Goal: Information Seeking & Learning: Understand process/instructions

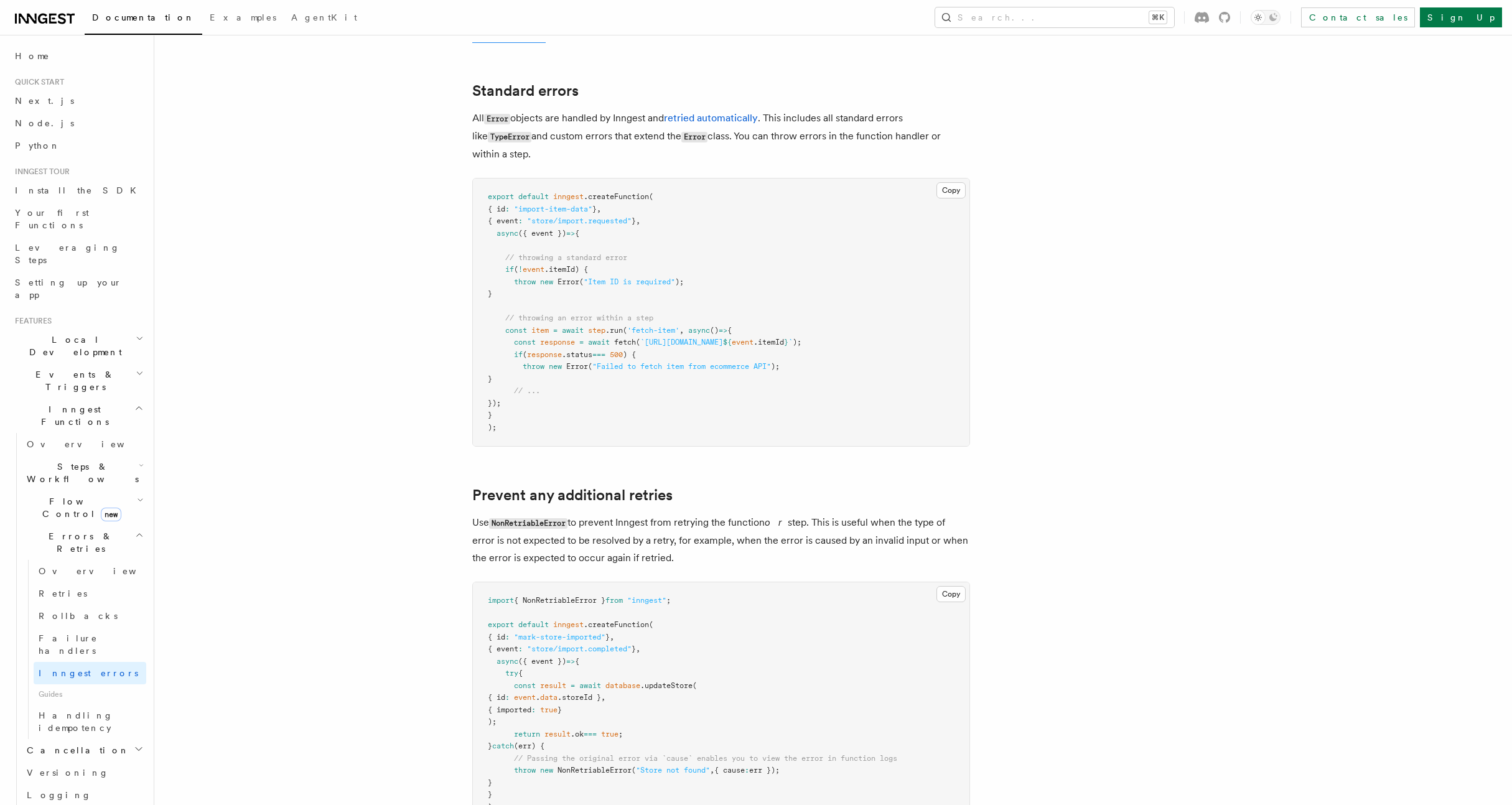
scroll to position [150, 0]
click at [600, 361] on span ""Failed to fetch item from ecommerce API"" at bounding box center [681, 366] width 179 height 9
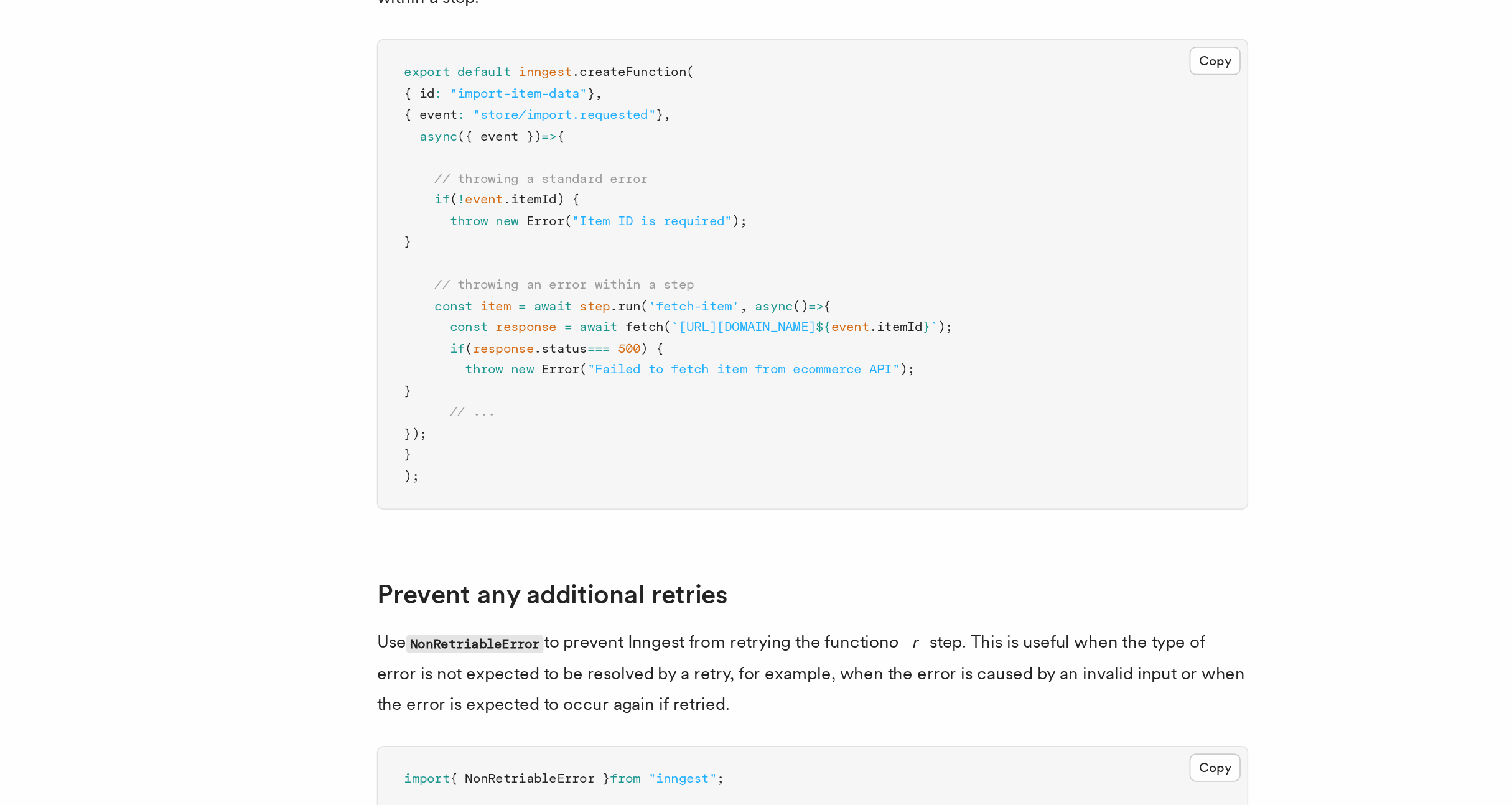
click at [576, 366] on span "Error" at bounding box center [577, 366] width 22 height 9
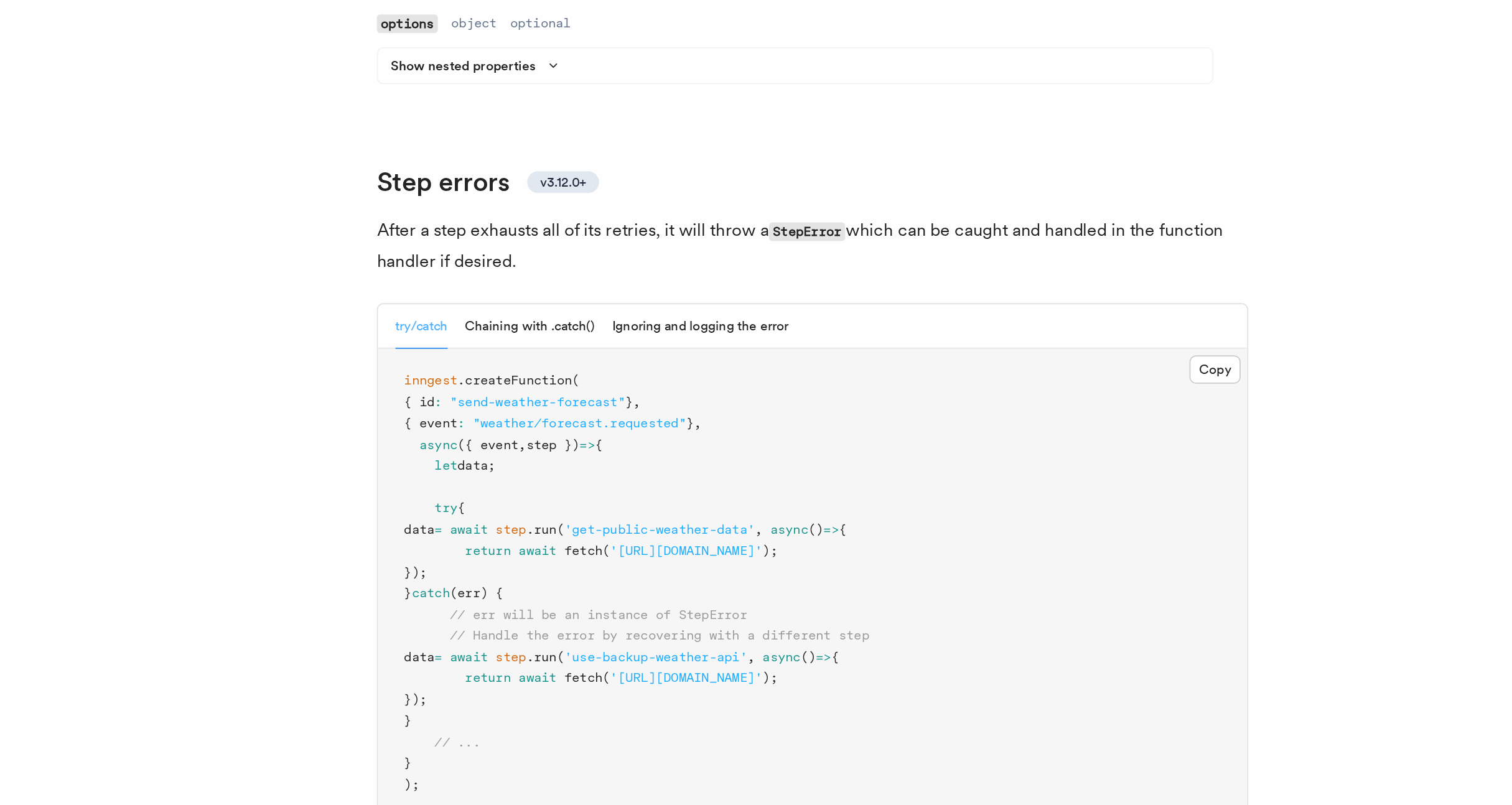
scroll to position [1585, 0]
click at [620, 521] on button "Ignoring and logging the error" at bounding box center [657, 533] width 101 height 25
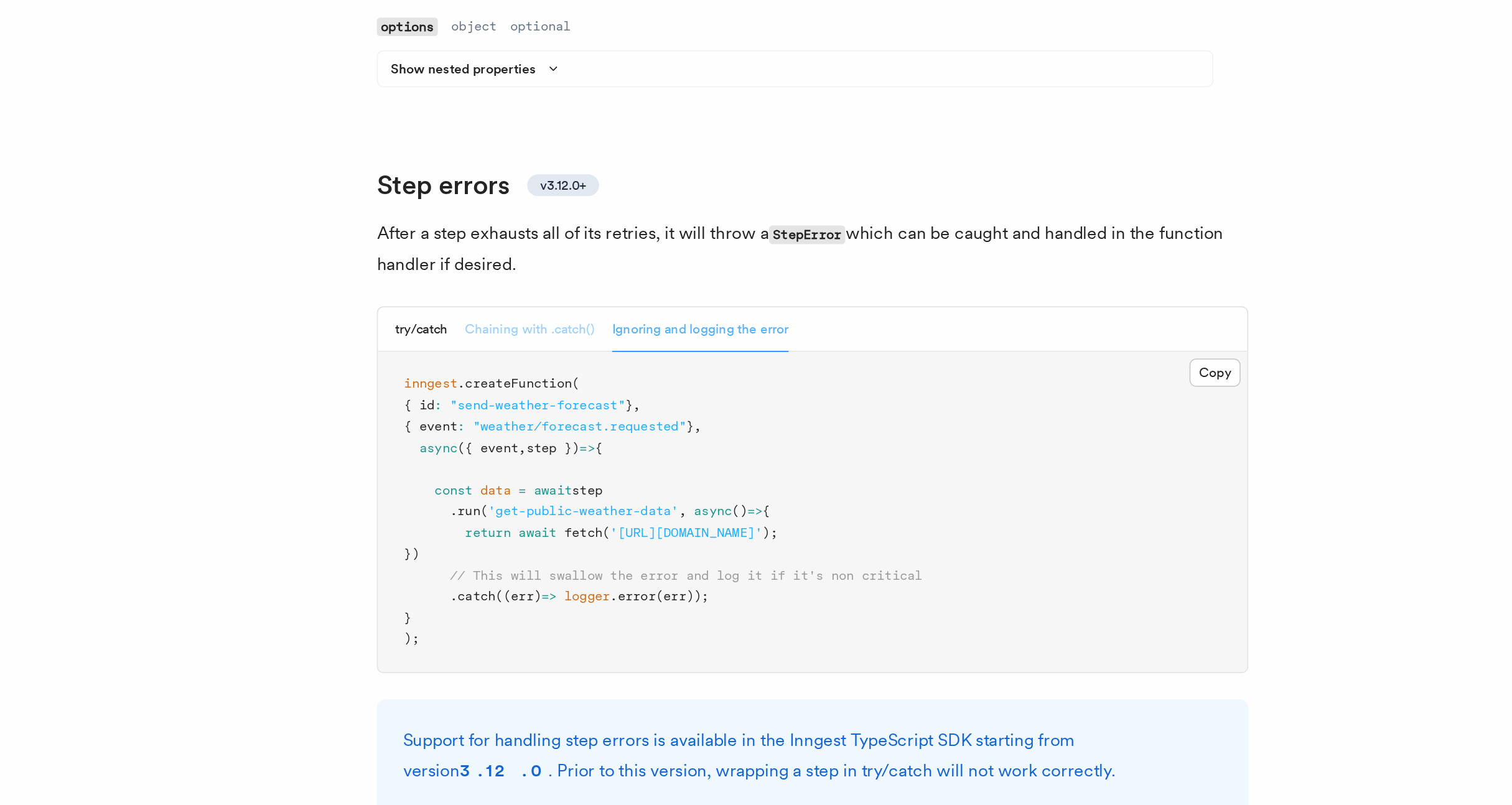
click at [576, 521] on button "Chaining with .catch()" at bounding box center [560, 533] width 74 height 25
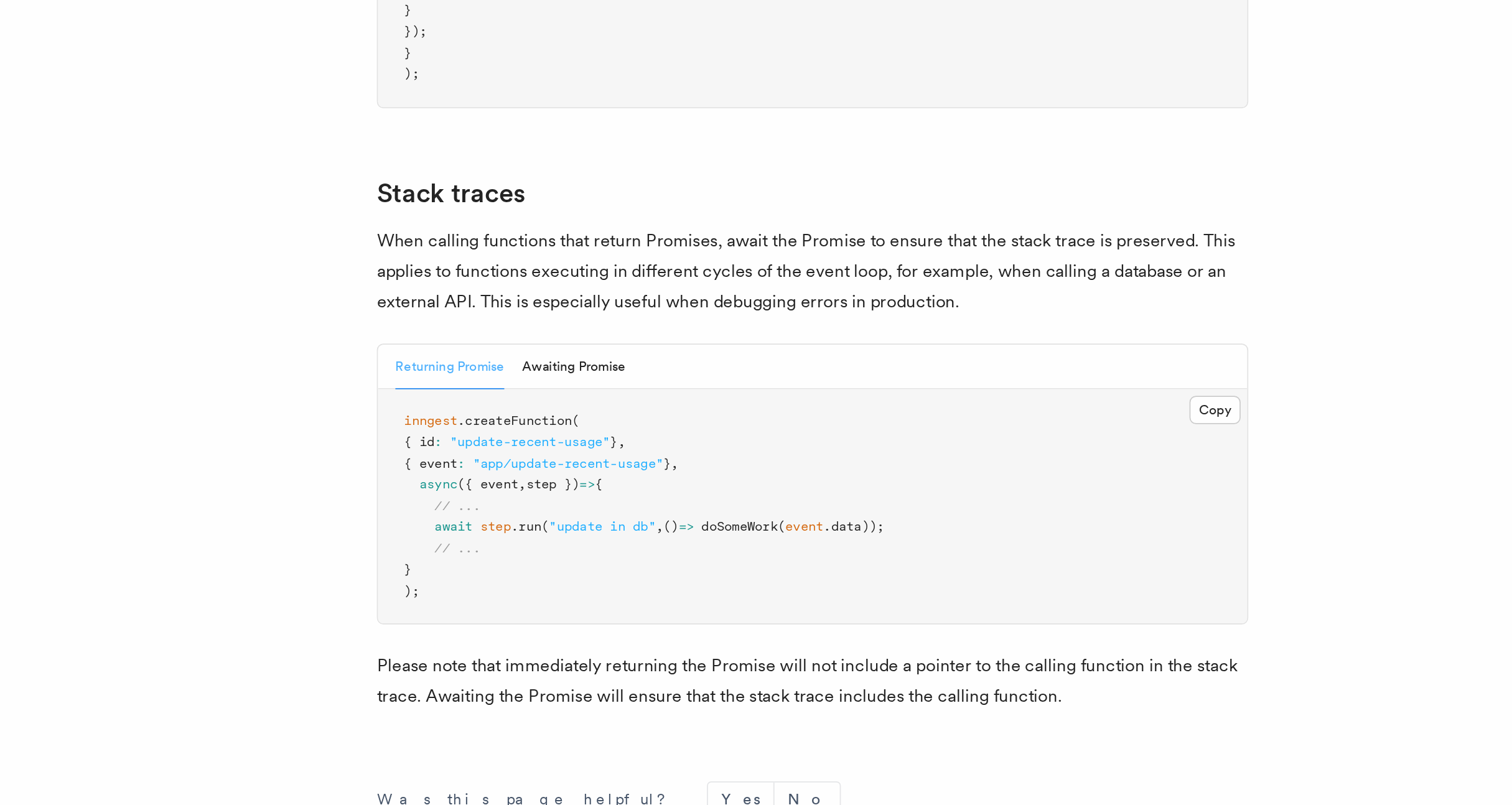
scroll to position [2542, 0]
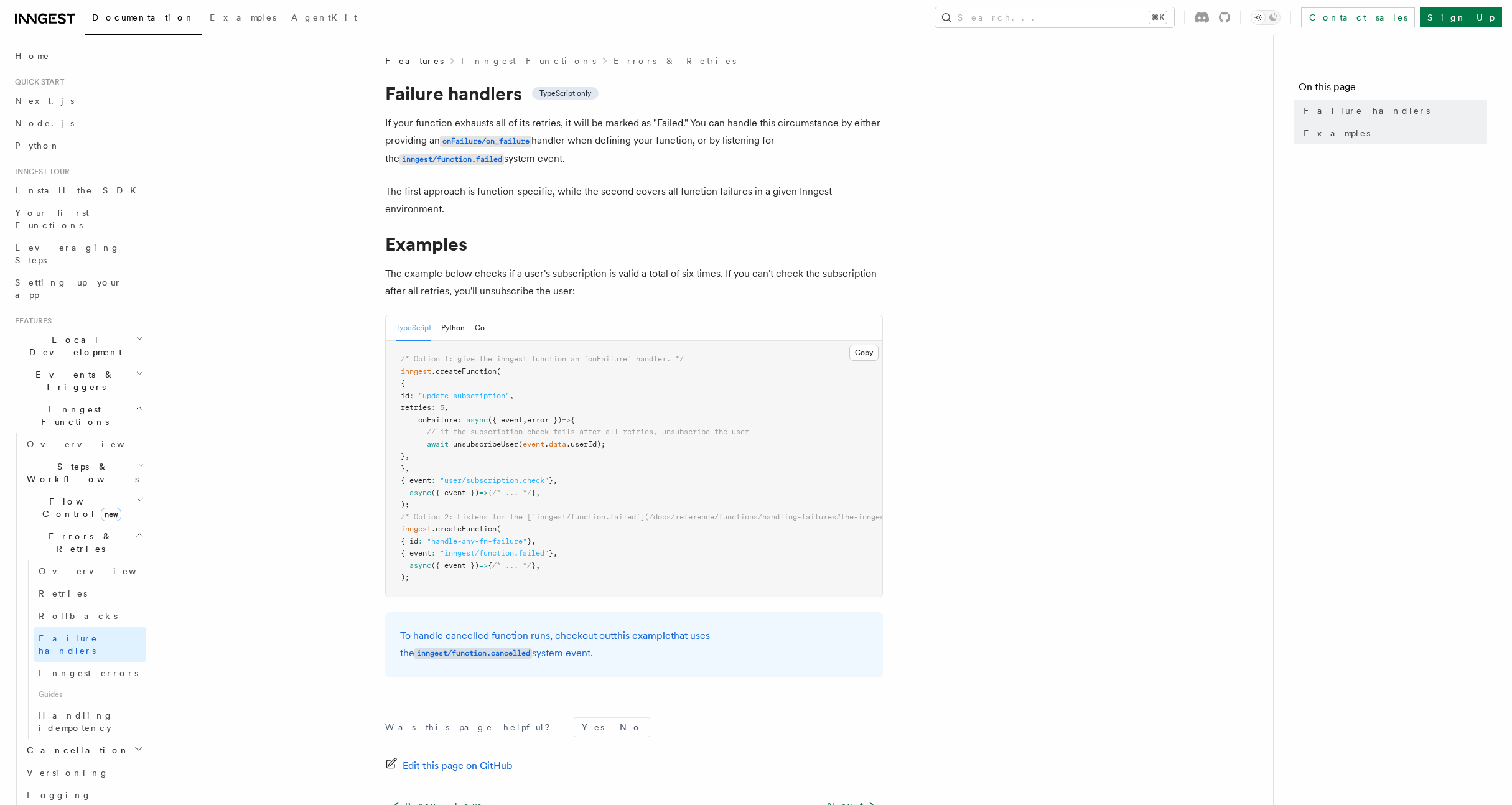
scroll to position [1, 0]
click at [448, 324] on button "Python" at bounding box center [453, 327] width 23 height 25
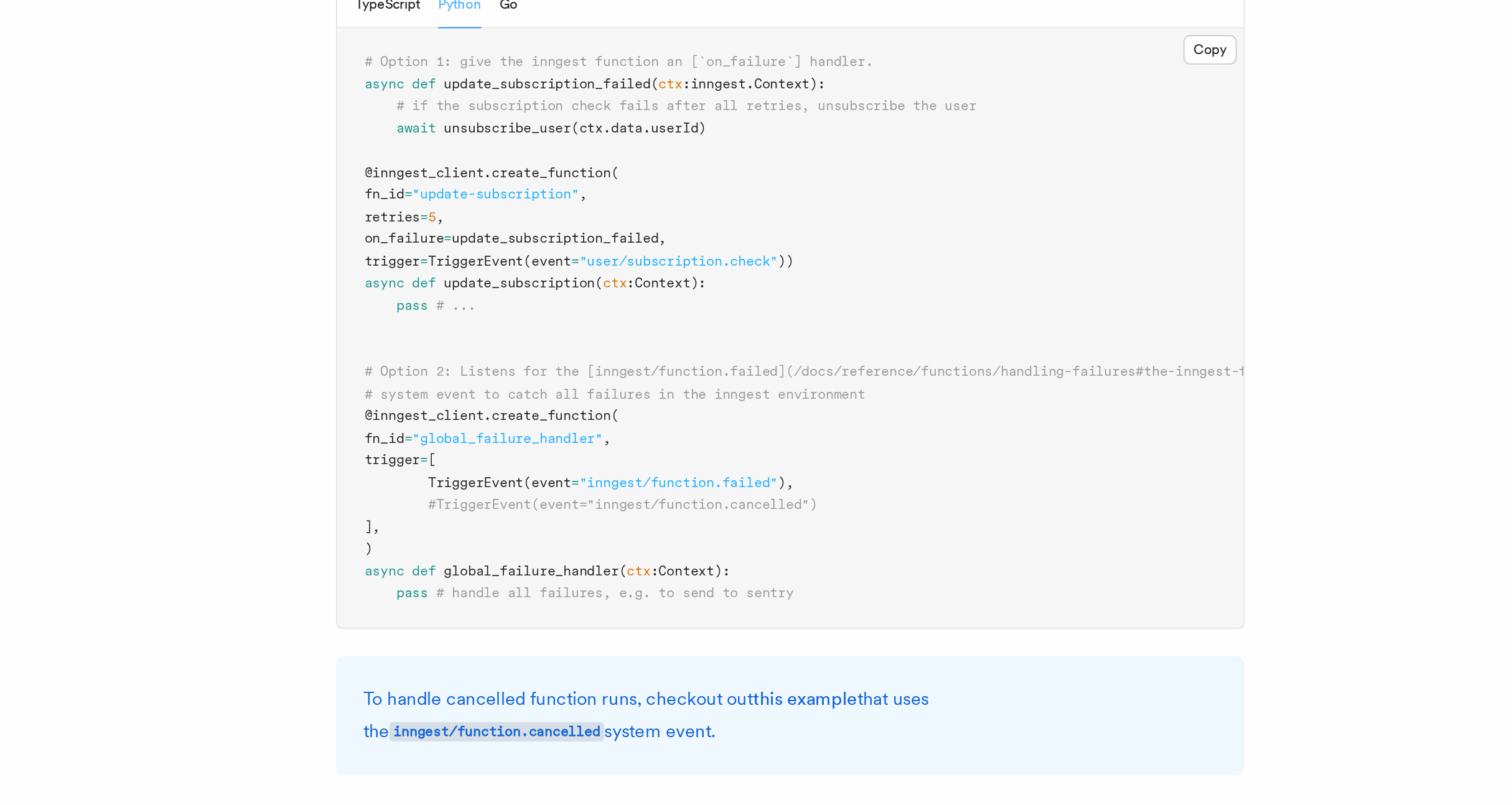
click at [466, 592] on span "TriggerEvent" at bounding box center [462, 589] width 52 height 9
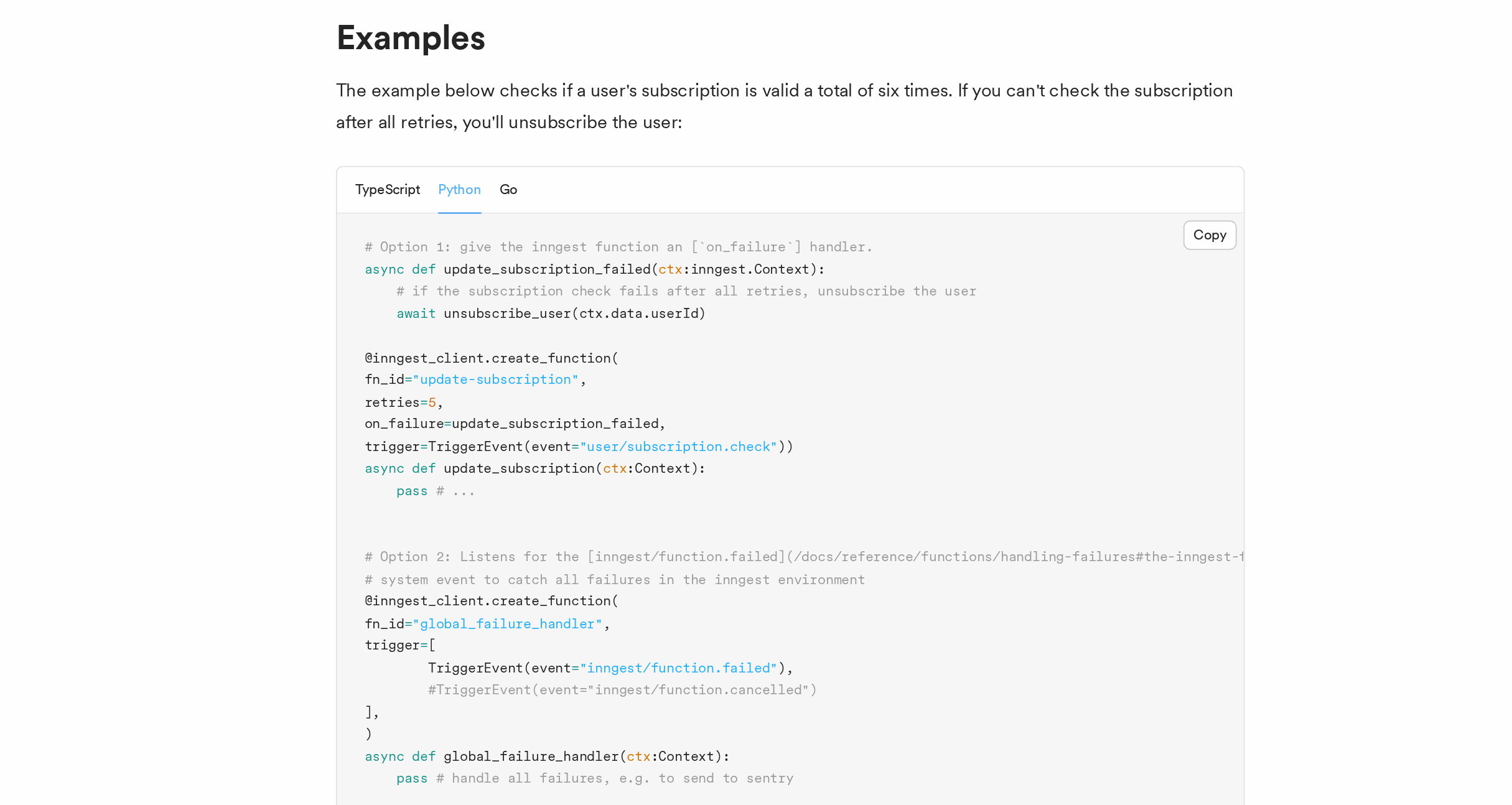
click at [472, 388] on pre "# Option 1: give the inngest function an [`on_failure`] handler. async def upda…" at bounding box center [633, 504] width 496 height 329
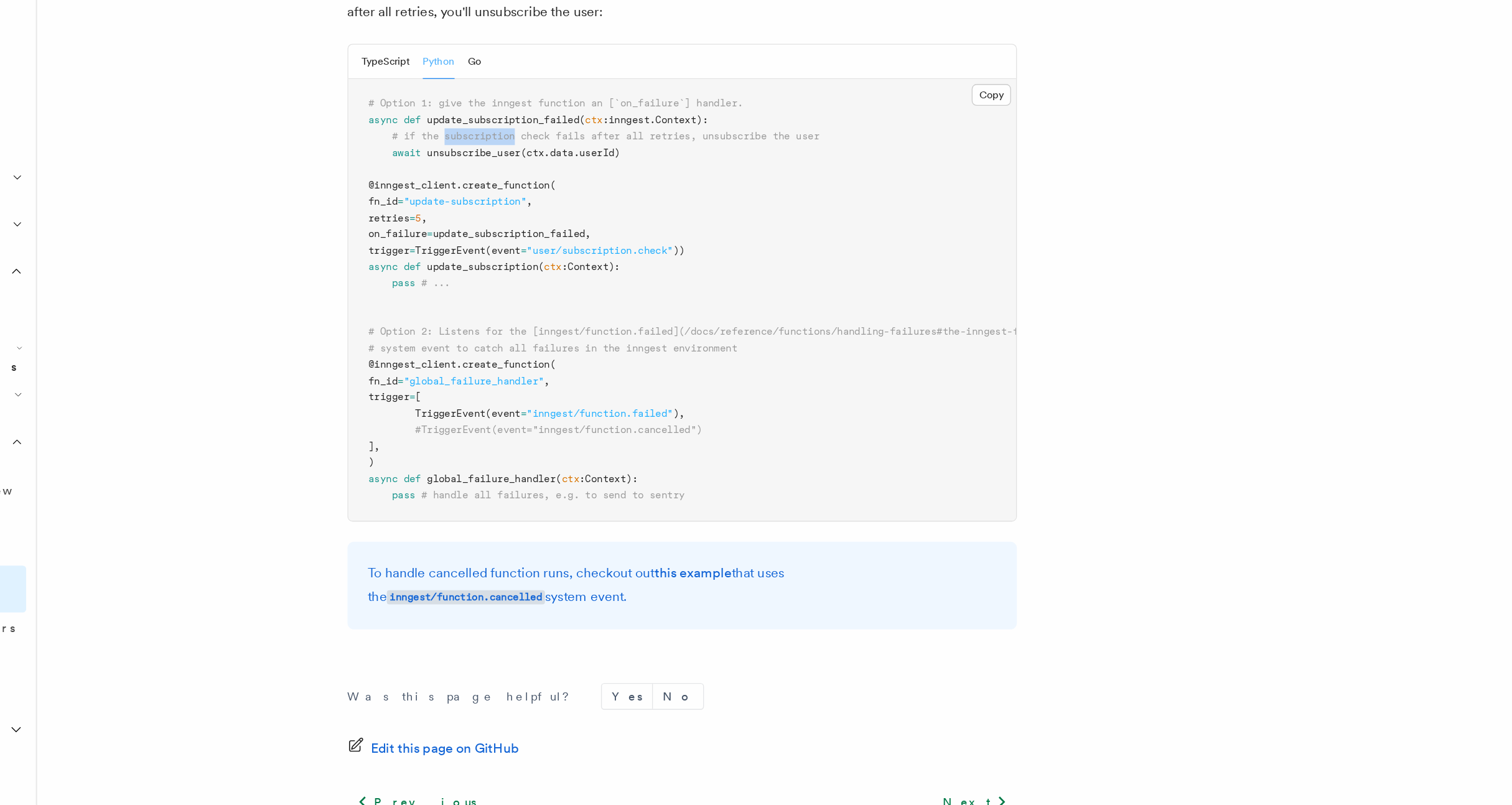
scroll to position [122, 0]
